Goal: Transaction & Acquisition: Download file/media

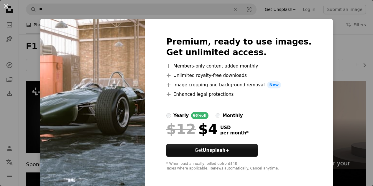
scroll to position [930, 0]
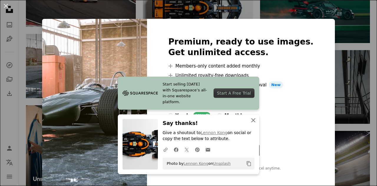
click at [250, 120] on icon "An X shape" at bounding box center [253, 120] width 7 height 7
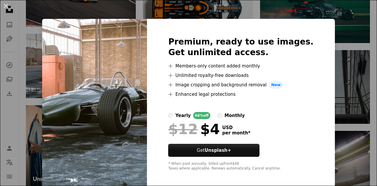
click at [0, 119] on div "An X shape Premium, ready to use images. Get unlimited access. A plus sign Memb…" at bounding box center [188, 93] width 377 height 186
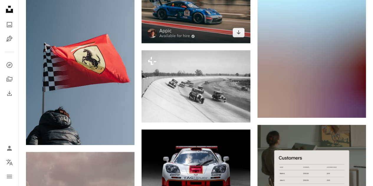
scroll to position [1721, 0]
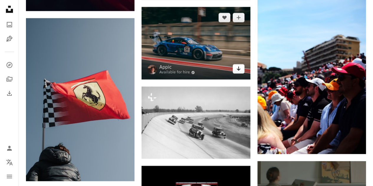
click at [242, 68] on link "Arrow pointing down" at bounding box center [239, 68] width 12 height 9
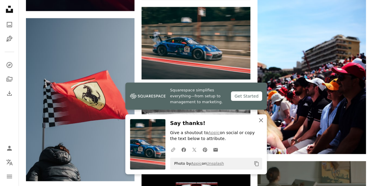
click at [261, 121] on icon "An X shape" at bounding box center [260, 120] width 7 height 7
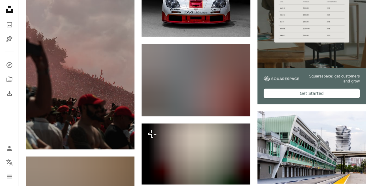
scroll to position [1924, 0]
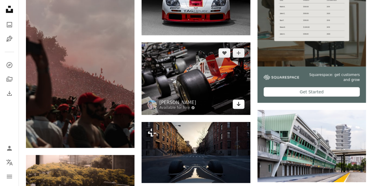
click at [236, 105] on icon "Arrow pointing down" at bounding box center [238, 104] width 5 height 7
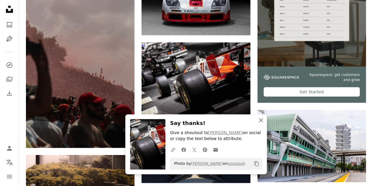
click at [262, 123] on icon "An X shape" at bounding box center [260, 120] width 7 height 7
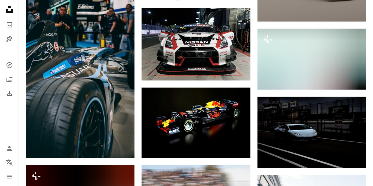
scroll to position [2258, 0]
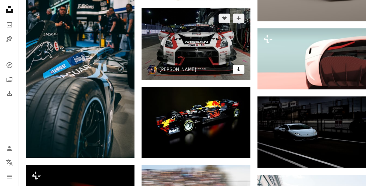
click at [235, 66] on link "Arrow pointing down" at bounding box center [239, 69] width 12 height 9
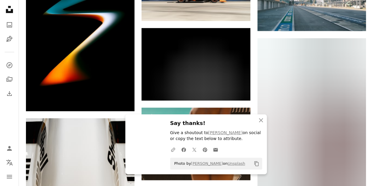
scroll to position [2471, 0]
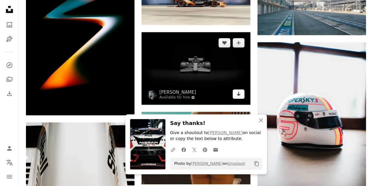
click at [238, 92] on icon "Download" at bounding box center [239, 94] width 4 height 4
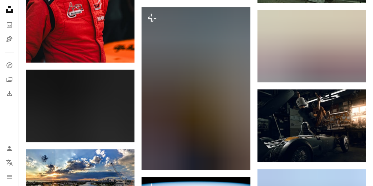
scroll to position [3831, 0]
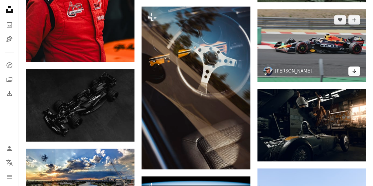
click at [352, 67] on icon "Arrow pointing down" at bounding box center [354, 70] width 5 height 7
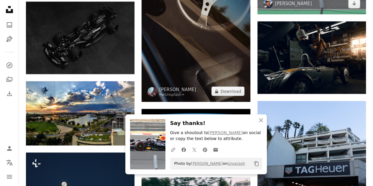
scroll to position [3900, 0]
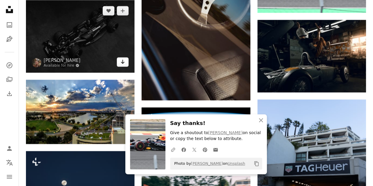
click at [122, 58] on icon "Arrow pointing down" at bounding box center [122, 61] width 5 height 7
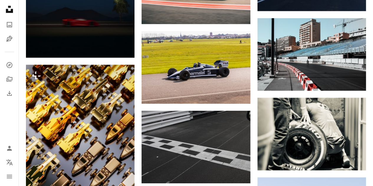
scroll to position [4124, 0]
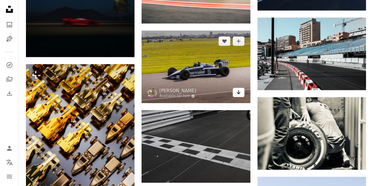
click at [237, 93] on icon "Arrow pointing down" at bounding box center [238, 92] width 5 height 7
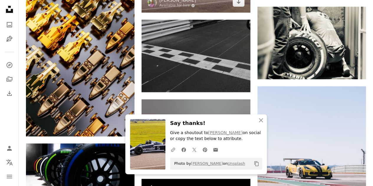
scroll to position [4218, 0]
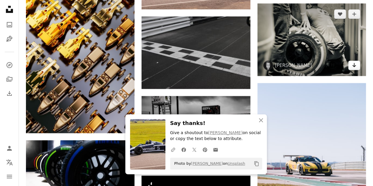
click at [354, 62] on icon "Arrow pointing down" at bounding box center [354, 65] width 5 height 7
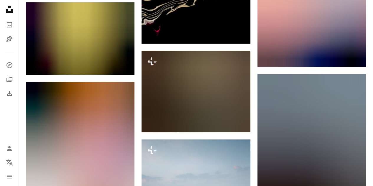
scroll to position [4510, 0]
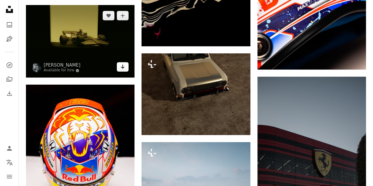
click at [124, 65] on icon "Arrow pointing down" at bounding box center [122, 66] width 5 height 7
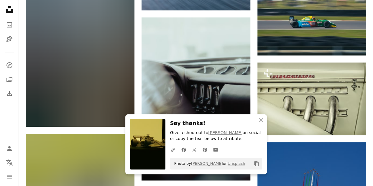
scroll to position [4772, 0]
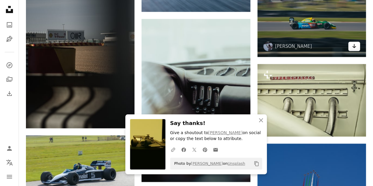
click at [357, 45] on link "Arrow pointing down" at bounding box center [354, 46] width 12 height 9
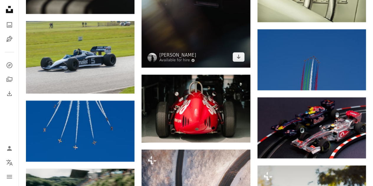
scroll to position [4887, 0]
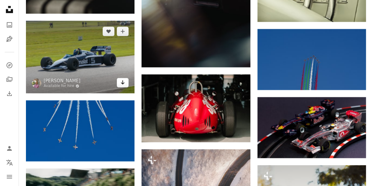
click at [127, 81] on link "Arrow pointing down" at bounding box center [123, 82] width 12 height 9
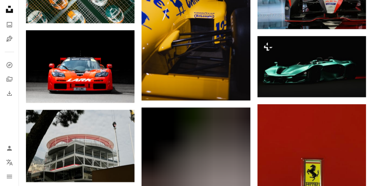
scroll to position [6396, 0]
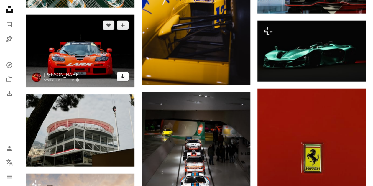
click at [124, 77] on icon "Arrow pointing down" at bounding box center [122, 76] width 5 height 7
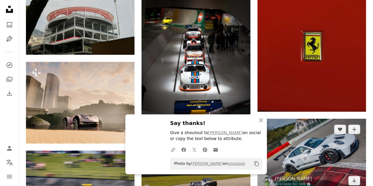
scroll to position [6510, 0]
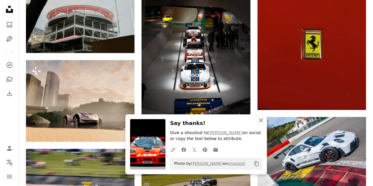
click at [259, 123] on icon "An X shape" at bounding box center [260, 120] width 7 height 7
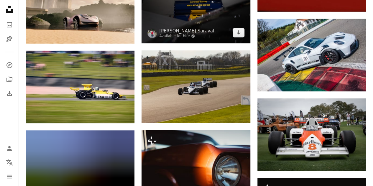
scroll to position [6608, 0]
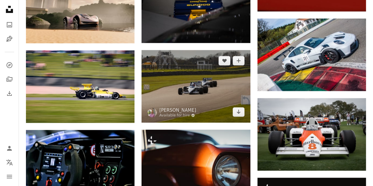
click at [239, 114] on img at bounding box center [196, 86] width 109 height 73
click at [240, 109] on icon "Arrow pointing down" at bounding box center [238, 111] width 5 height 7
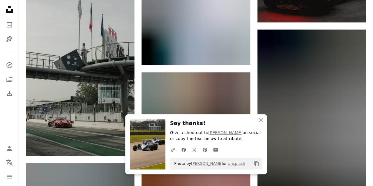
scroll to position [6786, 0]
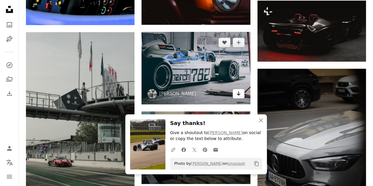
click at [241, 90] on link "Arrow pointing down" at bounding box center [239, 93] width 12 height 9
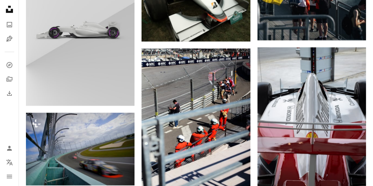
scroll to position [0, 0]
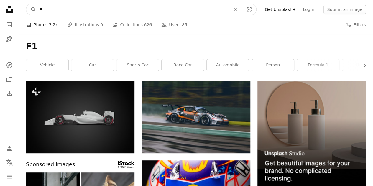
click at [110, 8] on input "**" at bounding box center [132, 9] width 193 height 11
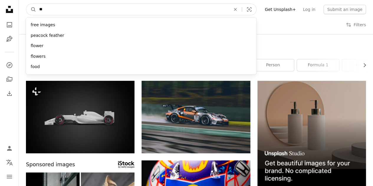
type input "*"
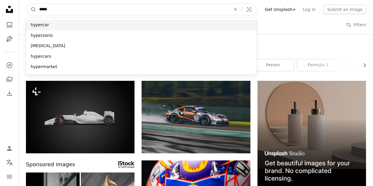
type input "*****"
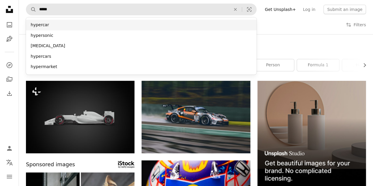
click at [91, 26] on div "hypercar" at bounding box center [141, 25] width 231 height 11
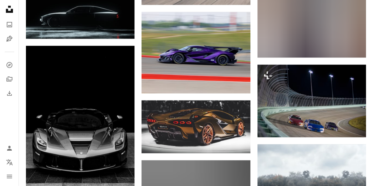
scroll to position [561, 0]
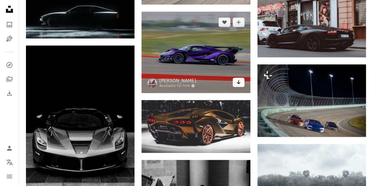
click at [240, 83] on icon "Arrow pointing down" at bounding box center [238, 82] width 5 height 7
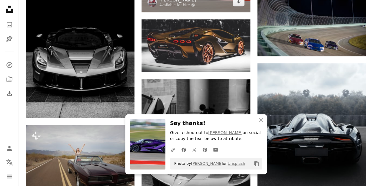
scroll to position [646, 0]
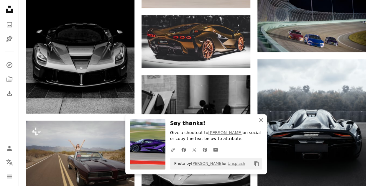
click at [259, 121] on icon "An X shape" at bounding box center [260, 120] width 7 height 7
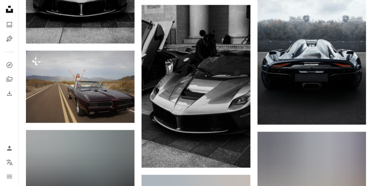
scroll to position [730, 0]
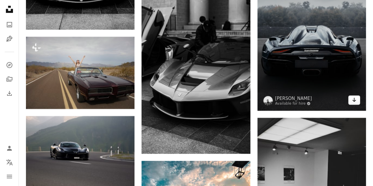
click at [357, 104] on link "Arrow pointing down" at bounding box center [354, 100] width 12 height 9
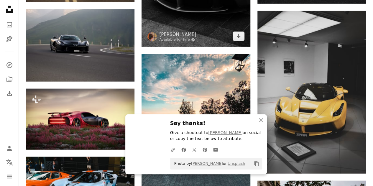
scroll to position [837, 0]
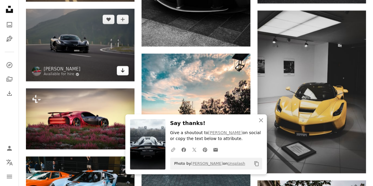
click at [120, 73] on icon "Arrow pointing down" at bounding box center [122, 70] width 5 height 7
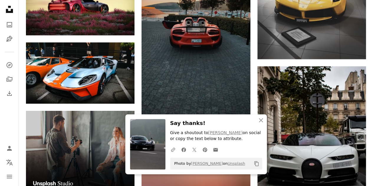
scroll to position [955, 0]
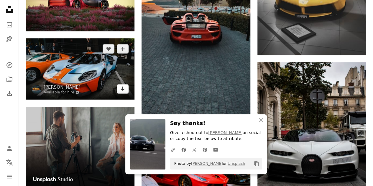
click at [126, 89] on link "Arrow pointing down" at bounding box center [123, 88] width 12 height 9
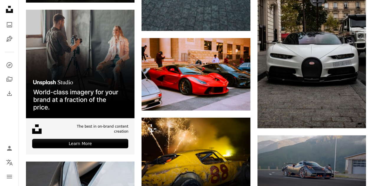
scroll to position [1064, 0]
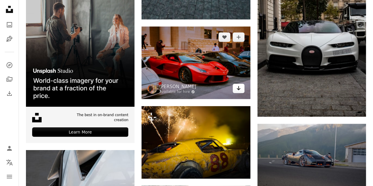
click at [237, 86] on icon "Arrow pointing down" at bounding box center [238, 88] width 5 height 7
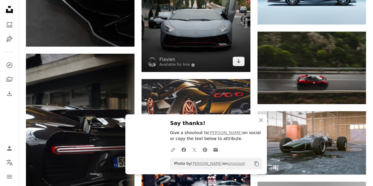
scroll to position [1304, 0]
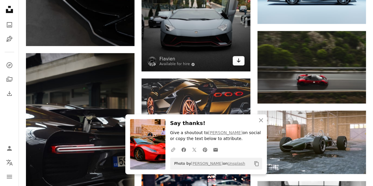
click at [238, 61] on icon "Arrow pointing down" at bounding box center [238, 60] width 5 height 7
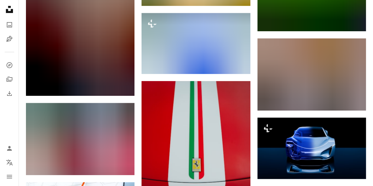
scroll to position [0, 0]
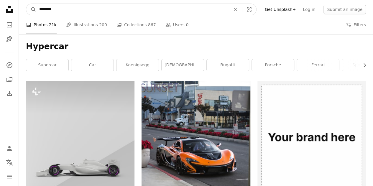
click at [50, 10] on input "********" at bounding box center [132, 9] width 193 height 11
type input "***"
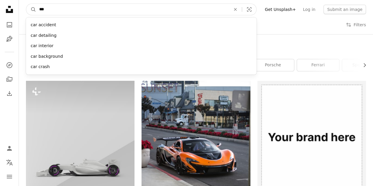
click button "A magnifying glass" at bounding box center [31, 9] width 10 height 11
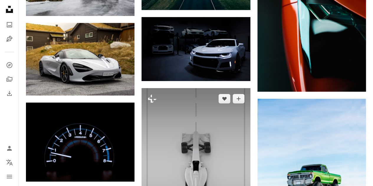
scroll to position [994, 0]
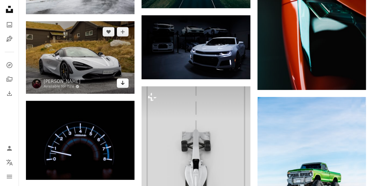
click at [124, 82] on icon "Arrow pointing down" at bounding box center [122, 82] width 5 height 7
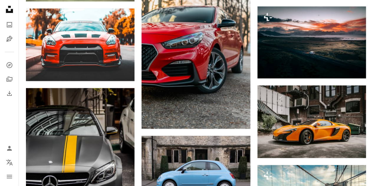
scroll to position [2091, 0]
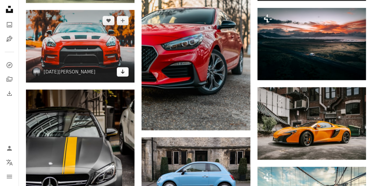
click at [124, 69] on icon "Arrow pointing down" at bounding box center [122, 71] width 5 height 7
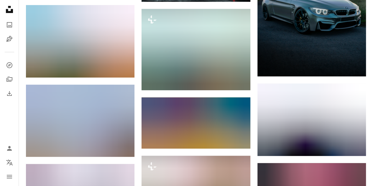
scroll to position [0, 0]
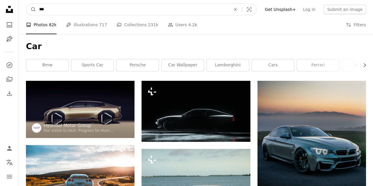
click at [110, 9] on input "***" at bounding box center [132, 9] width 193 height 11
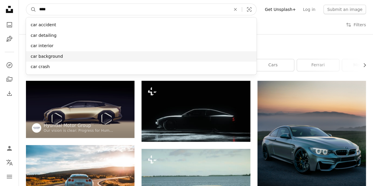
type input "***"
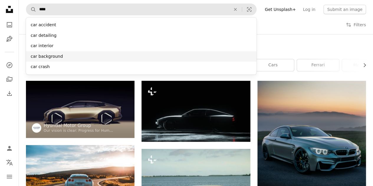
click at [81, 60] on div "car background" at bounding box center [141, 56] width 231 height 11
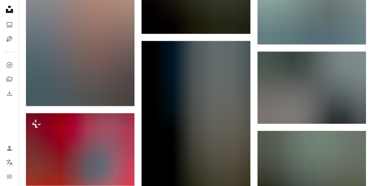
scroll to position [3368, 0]
